Goal: Find specific page/section: Find specific page/section

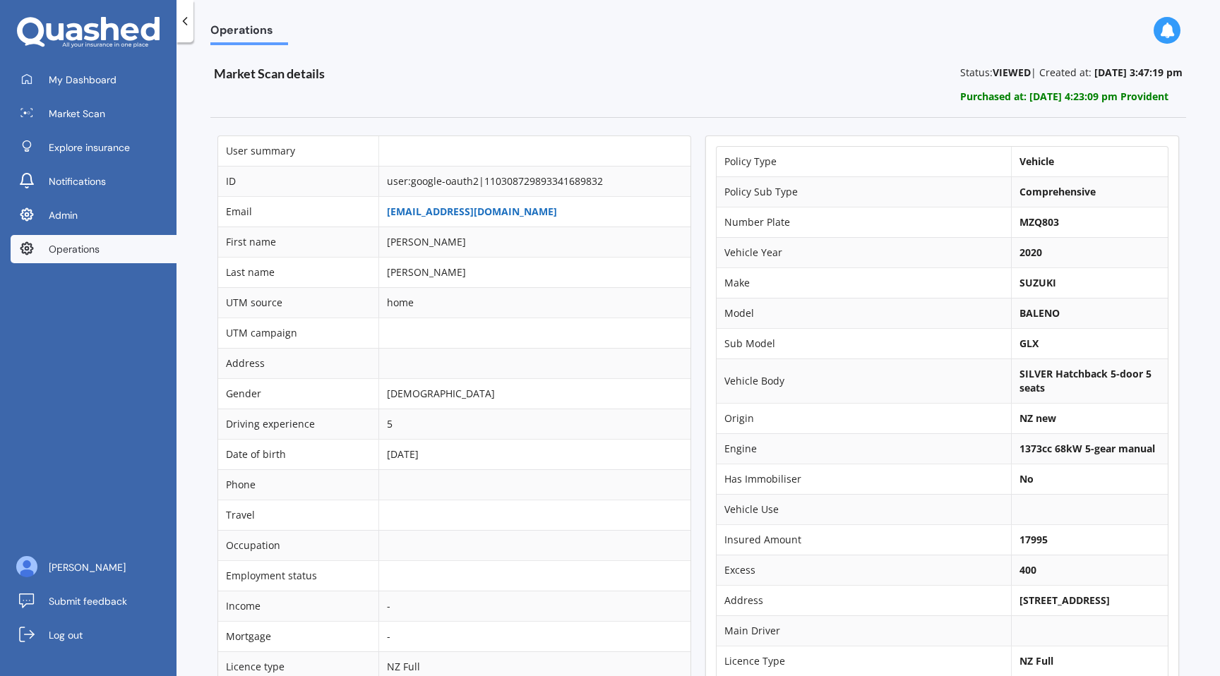
click at [462, 205] on link "[EMAIL_ADDRESS][DOMAIN_NAME]" at bounding box center [472, 211] width 170 height 13
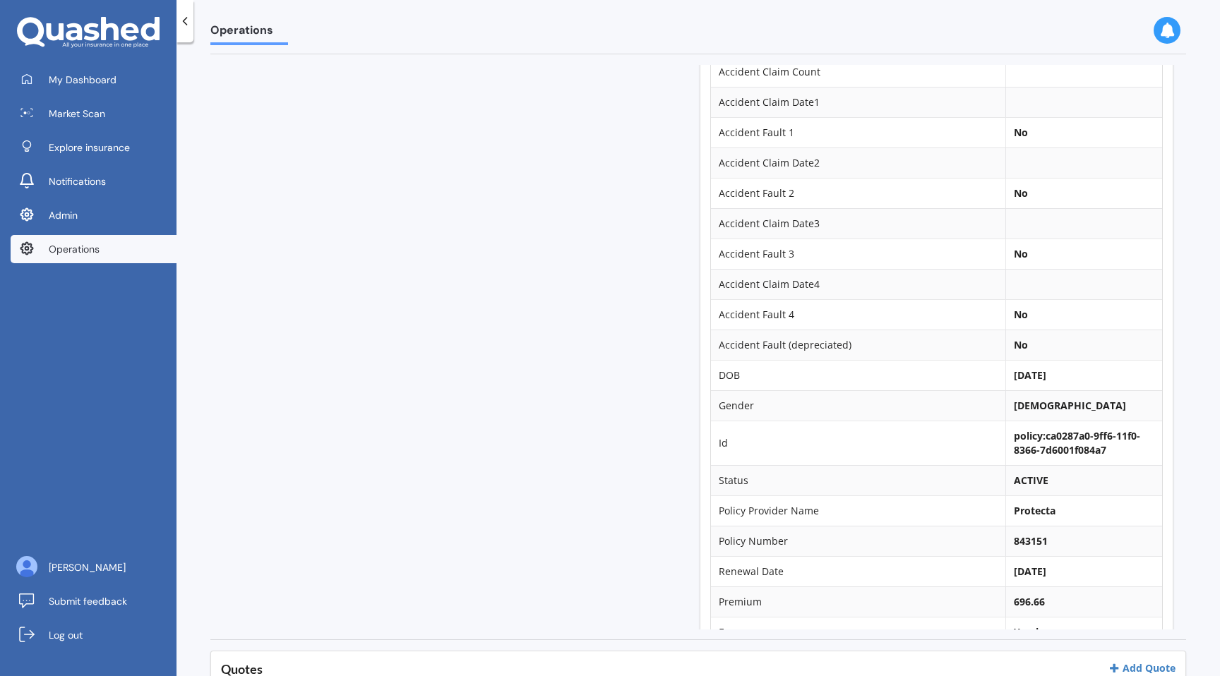
scroll to position [0, 6]
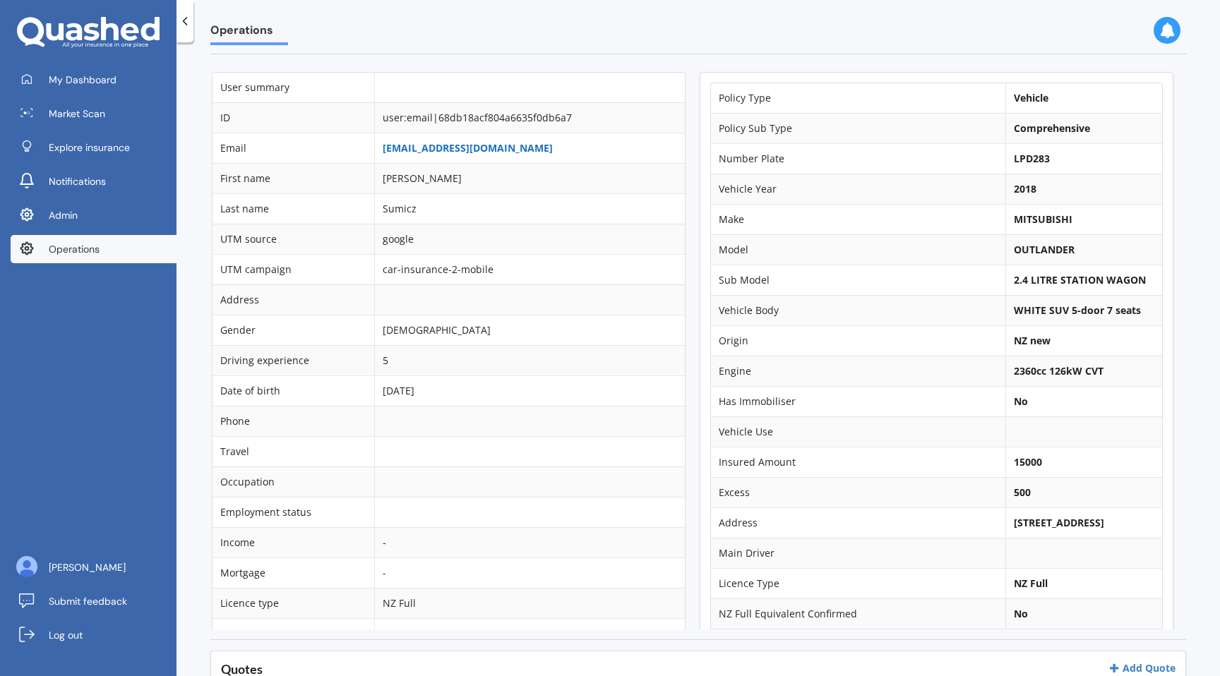
click at [417, 148] on link "annasumicz@gmail.com" at bounding box center [468, 147] width 170 height 13
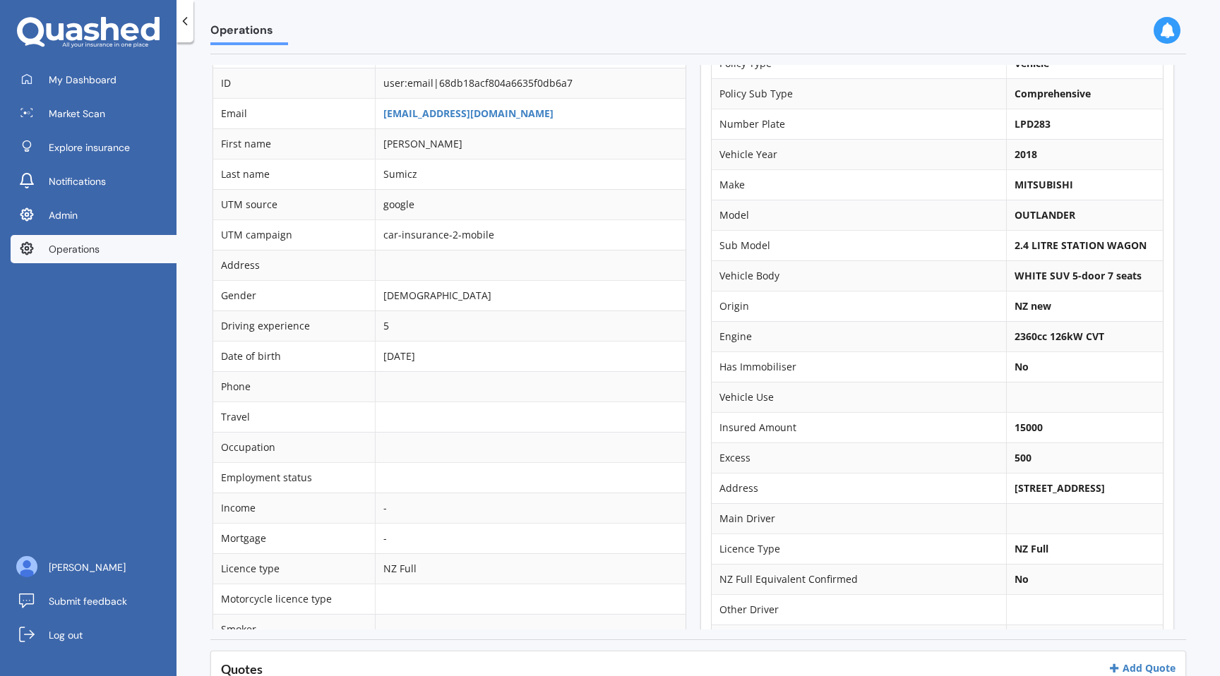
scroll to position [0, 5]
